Goal: Task Accomplishment & Management: Use online tool/utility

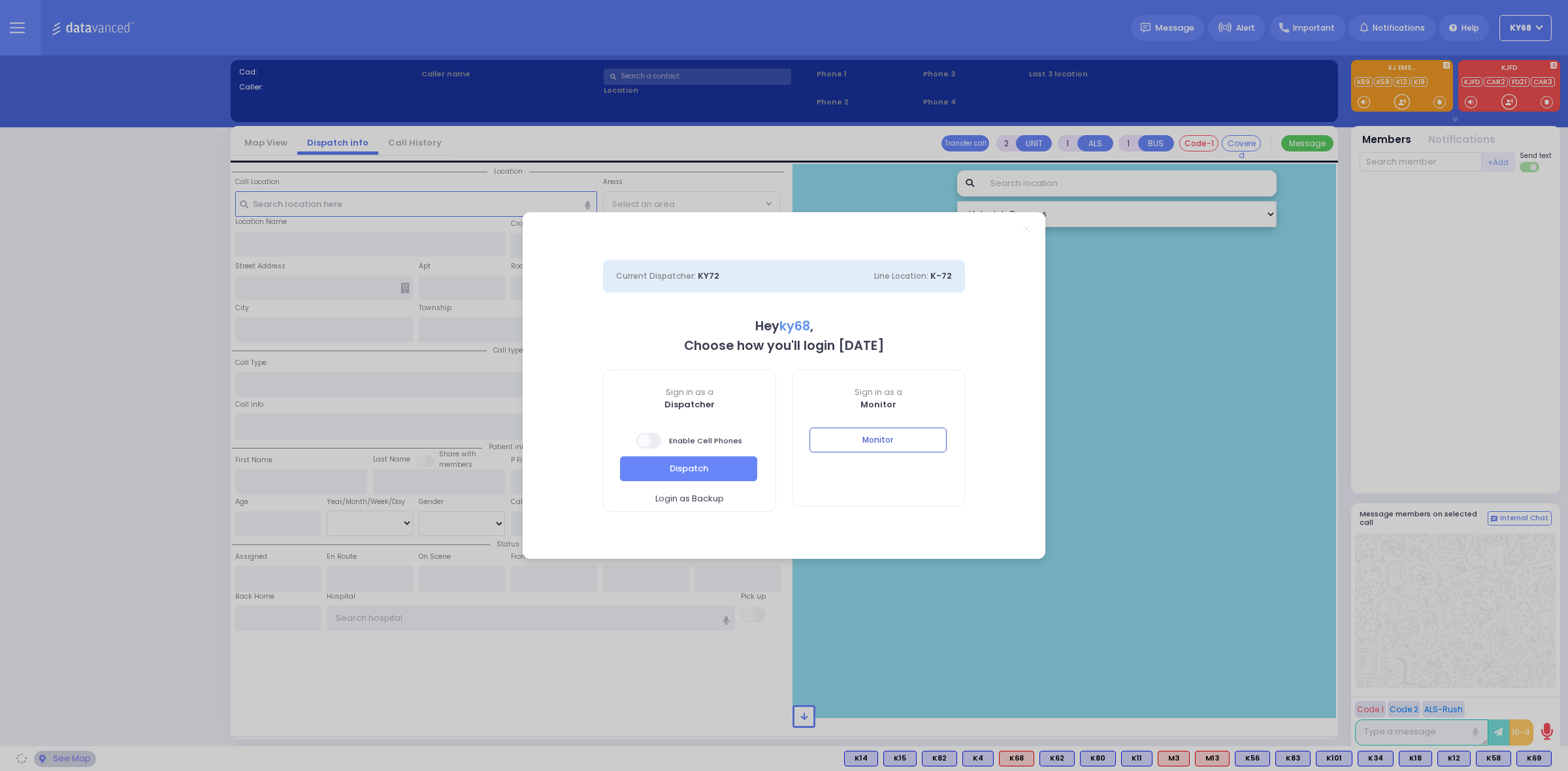
select select "12"
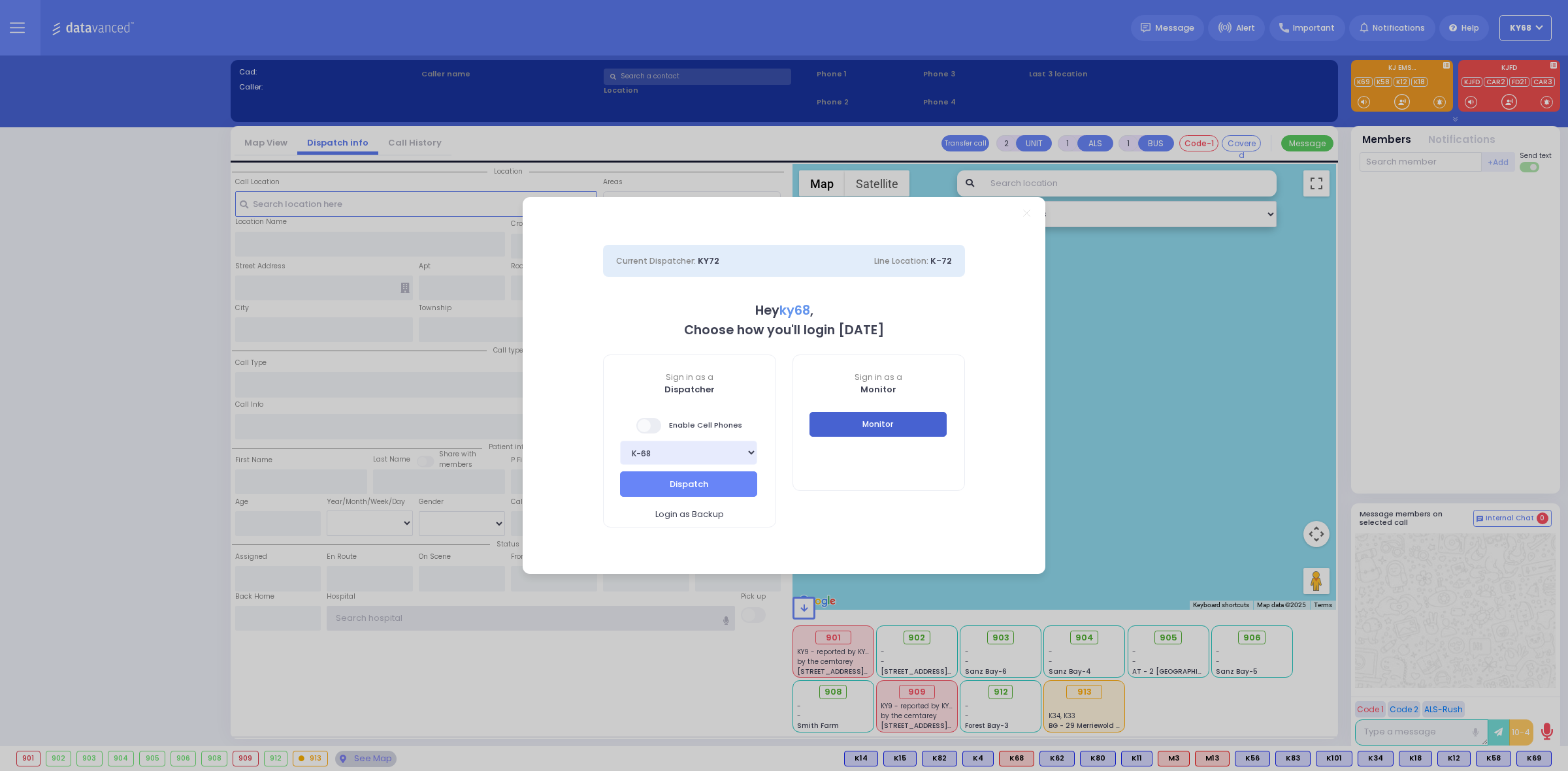
type input "ky68"
click at [855, 413] on button "Monitor" at bounding box center [877, 424] width 137 height 25
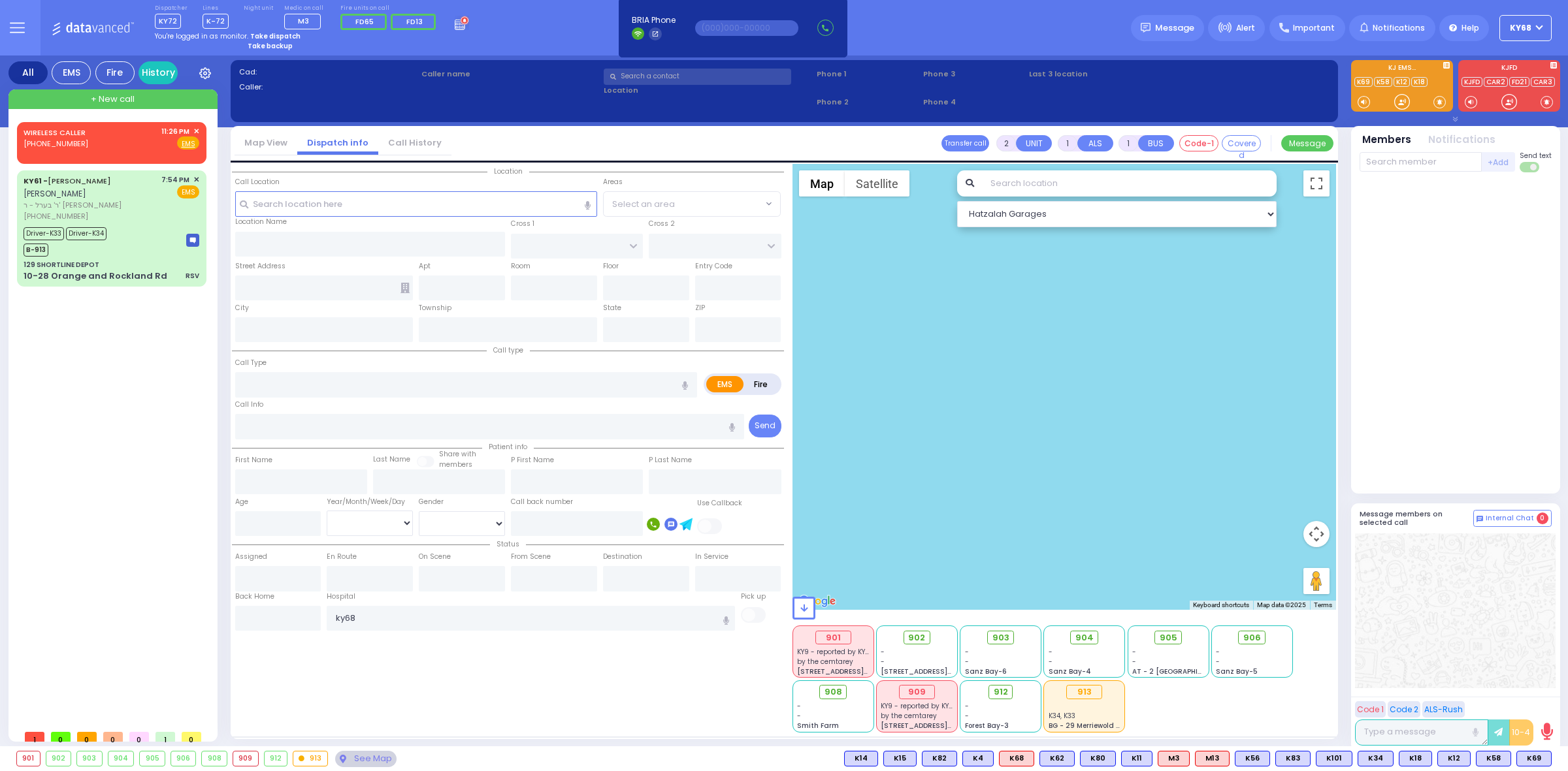
click at [131, 373] on div "WIRELESS CALLER [PHONE_NUMBER] 11:26 PM ✕ EMS B-913" at bounding box center [115, 423] width 195 height 602
click at [186, 413] on div "WIRELESS CALLER [PHONE_NUMBER] 11:26 PM ✕ EMS B-913" at bounding box center [115, 423] width 195 height 602
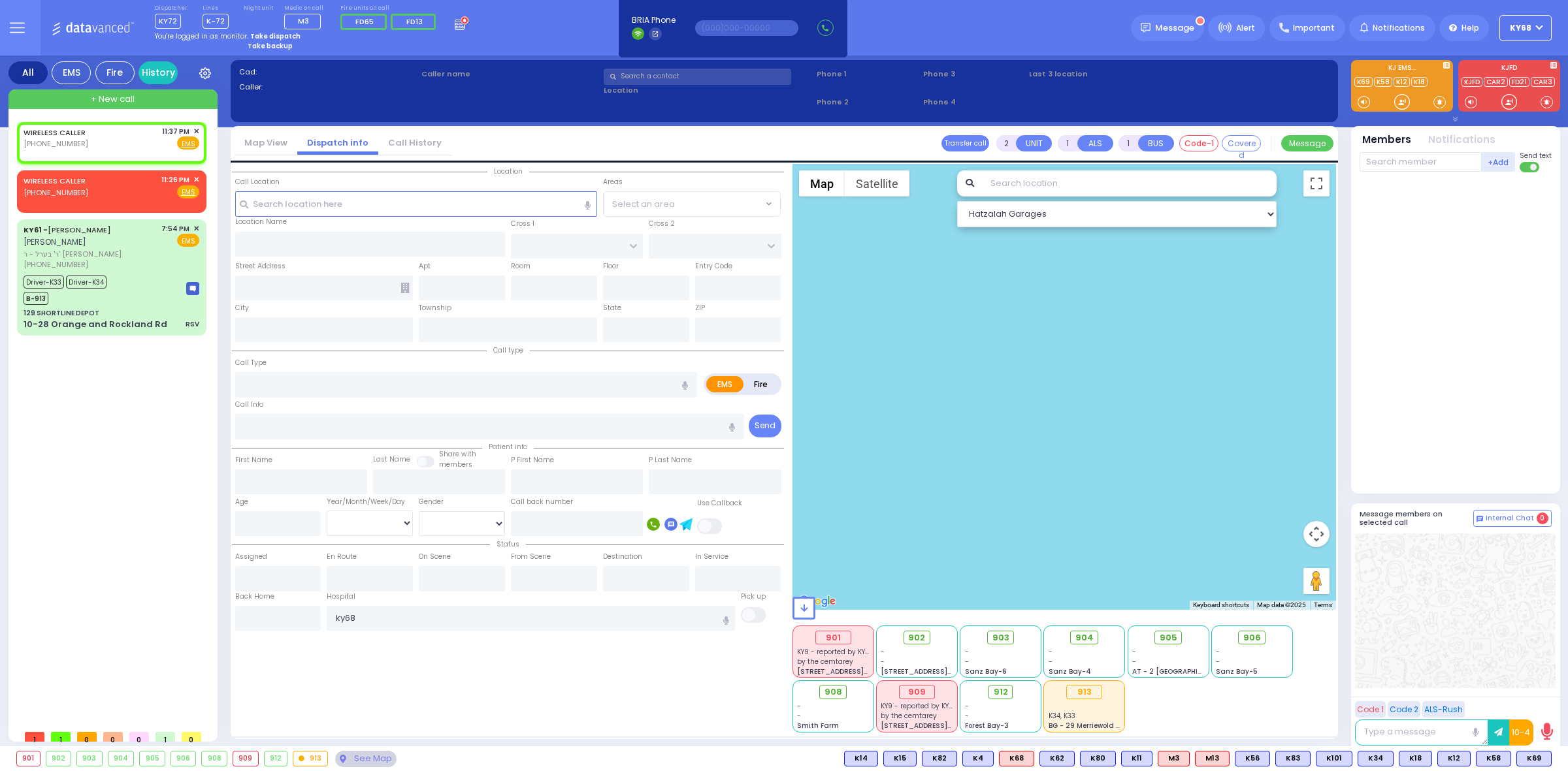
select select
radio input "true"
select select
type input "23:37"
select select "Hatzalah Garages"
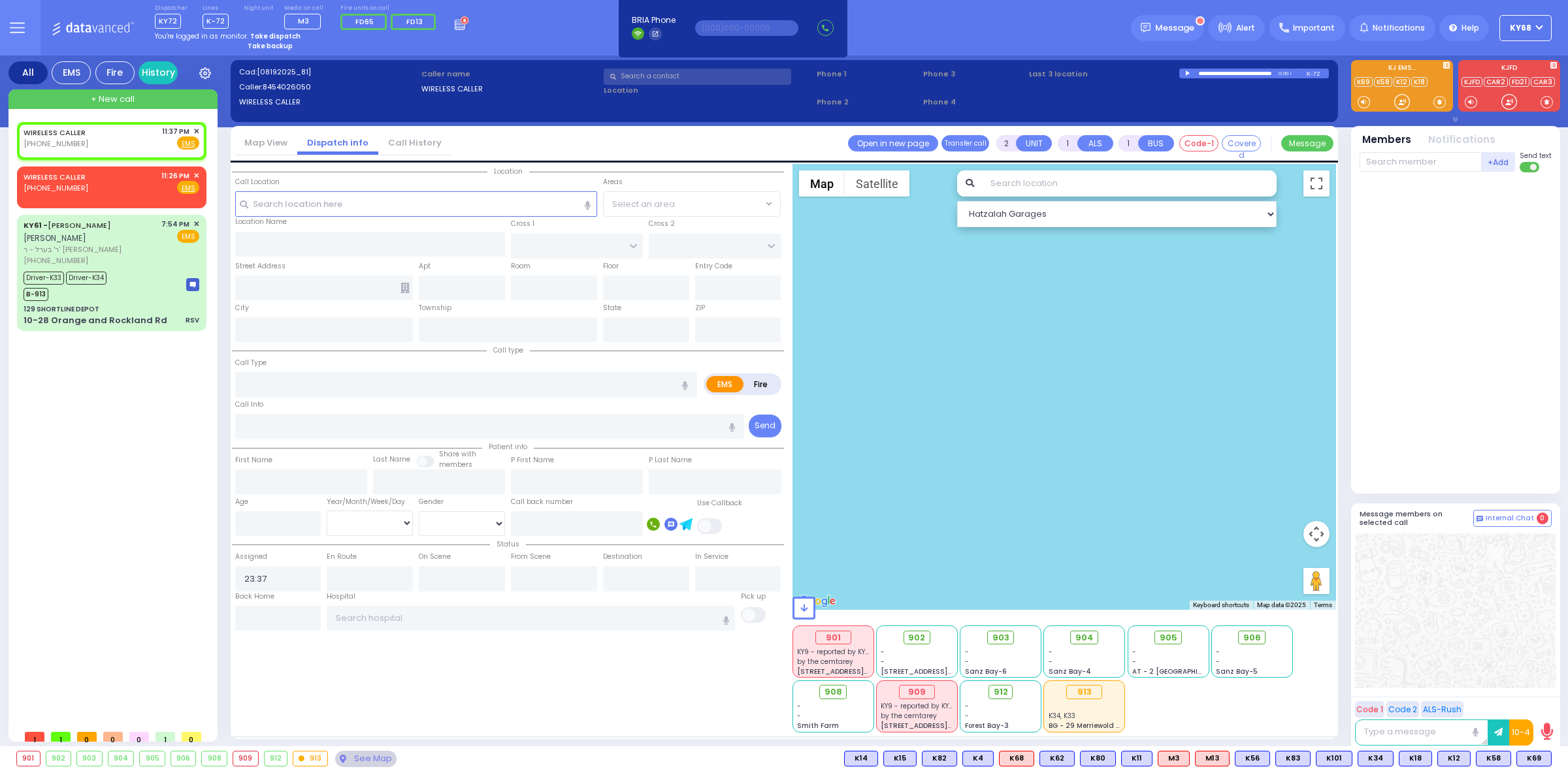
select select
radio input "true"
select select
select select "Hatzalah Garages"
